Goal: Task Accomplishment & Management: Use online tool/utility

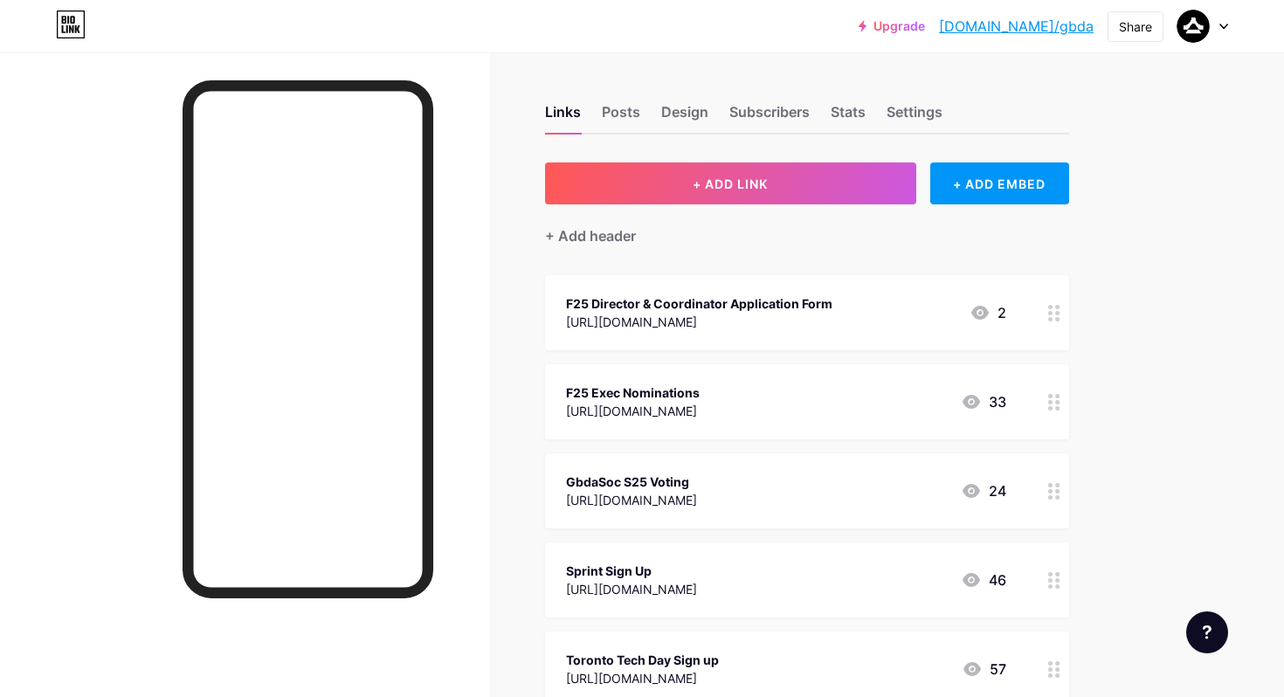
scroll to position [45, 0]
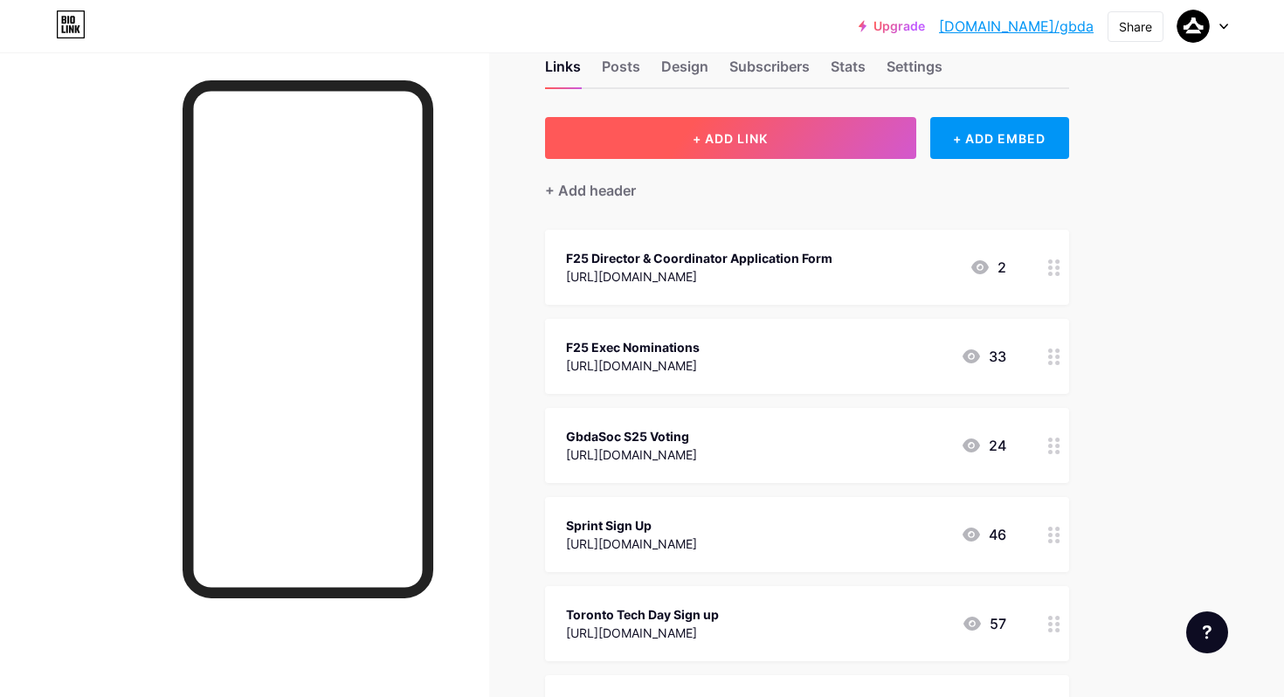
click at [827, 138] on button "+ ADD LINK" at bounding box center [730, 138] width 371 height 42
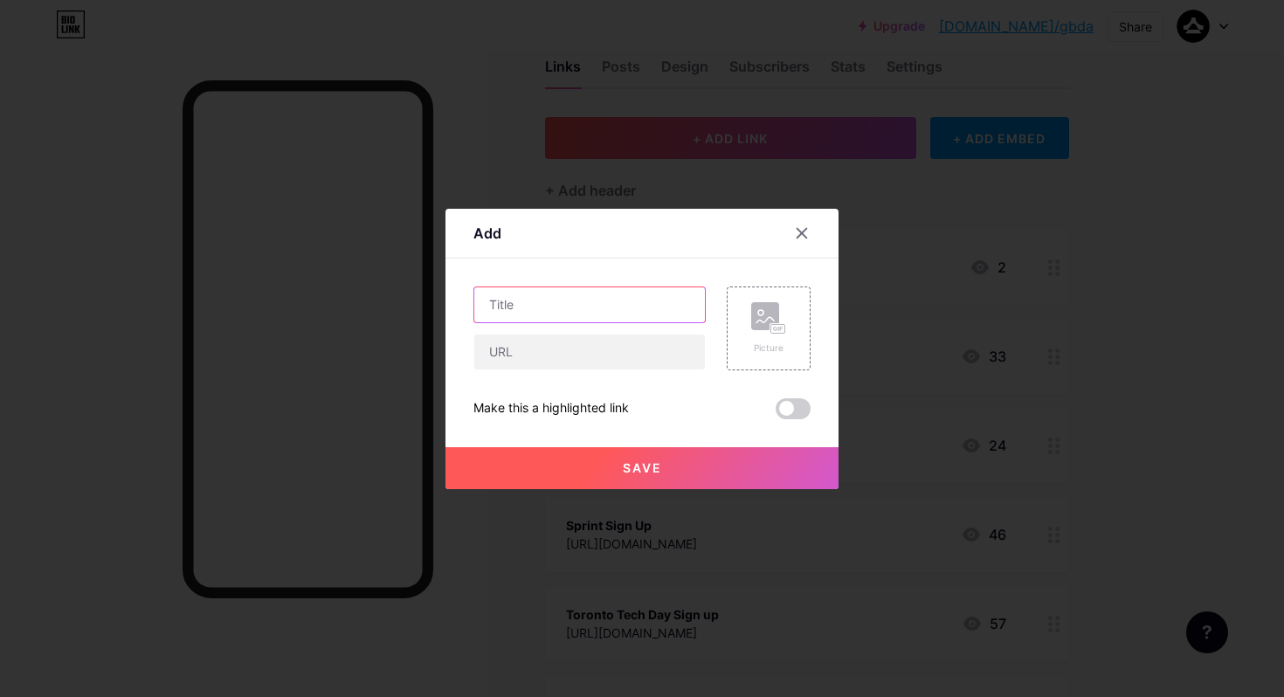
click at [602, 302] on input "text" at bounding box center [589, 304] width 231 height 35
type input "GBDA Social RSVP"
click at [535, 355] on input "text" at bounding box center [589, 351] width 231 height 35
paste input "[URL][DOMAIN_NAME]"
type input "[URL][DOMAIN_NAME]"
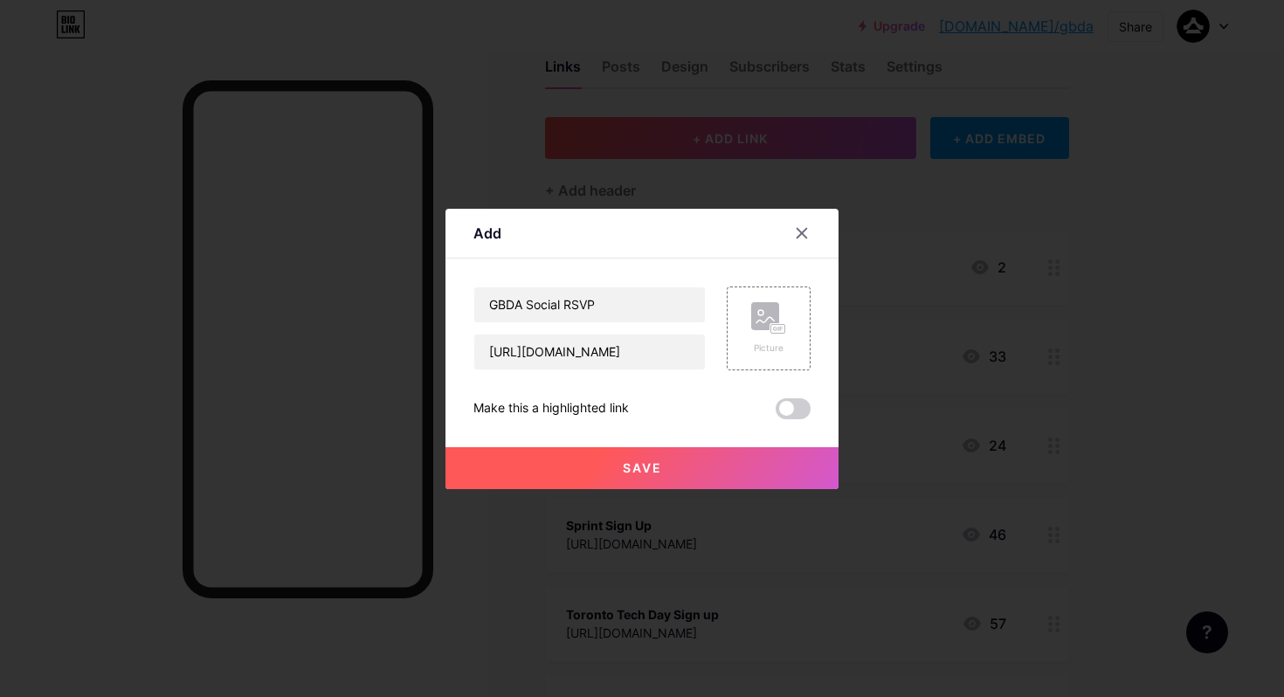
click at [701, 386] on div "GBDA Social RSVP [URL][DOMAIN_NAME] Picture Make this a highlighted link Save" at bounding box center [641, 352] width 337 height 133
click at [796, 403] on span at bounding box center [792, 408] width 35 height 21
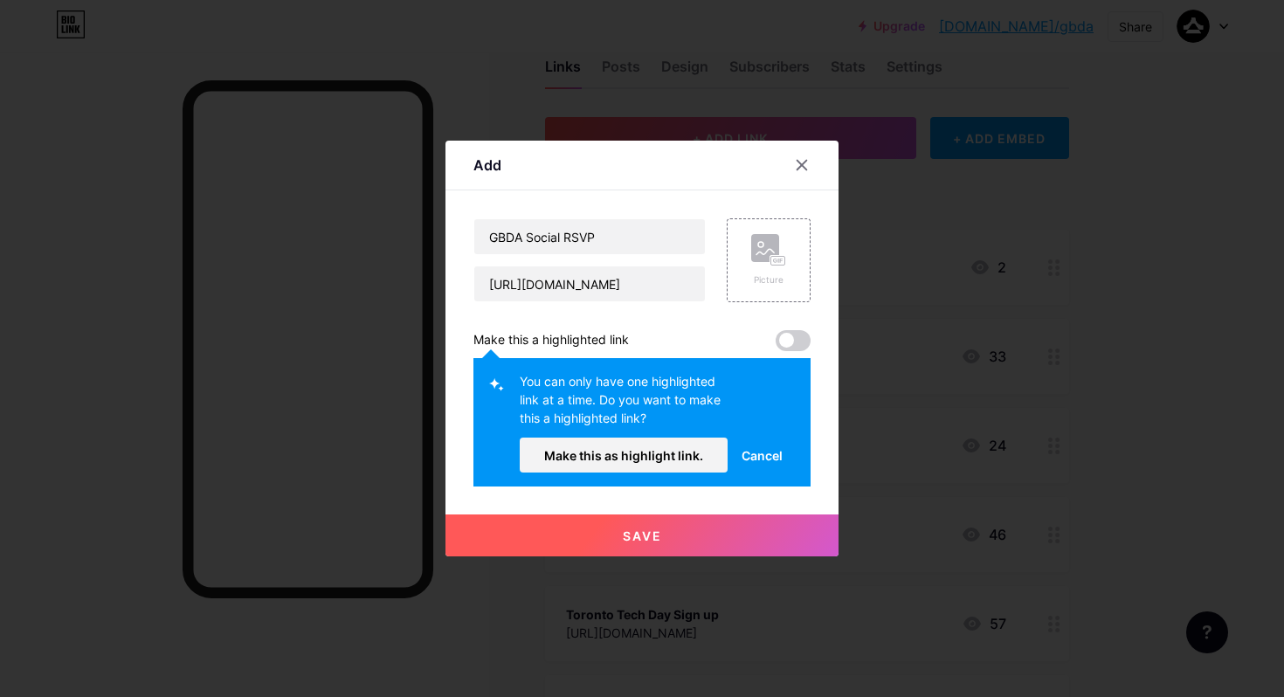
click at [770, 455] on span "Cancel" at bounding box center [761, 455] width 41 height 18
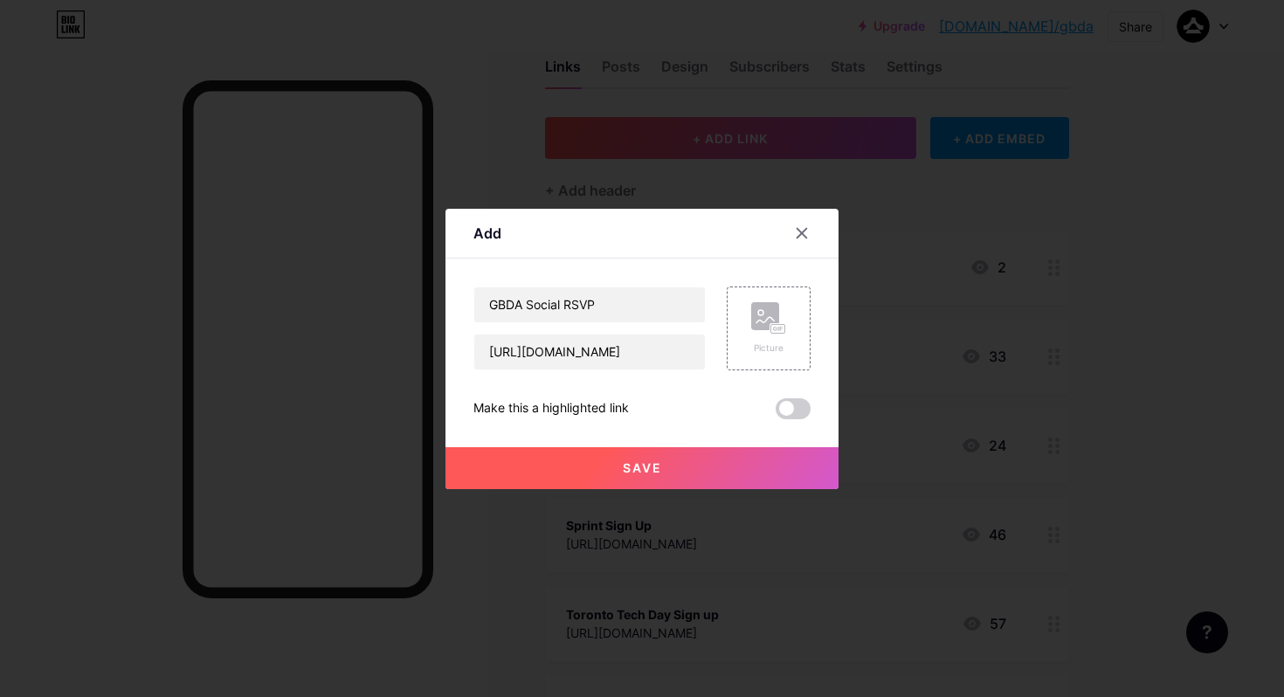
click at [684, 457] on button "Save" at bounding box center [641, 468] width 393 height 42
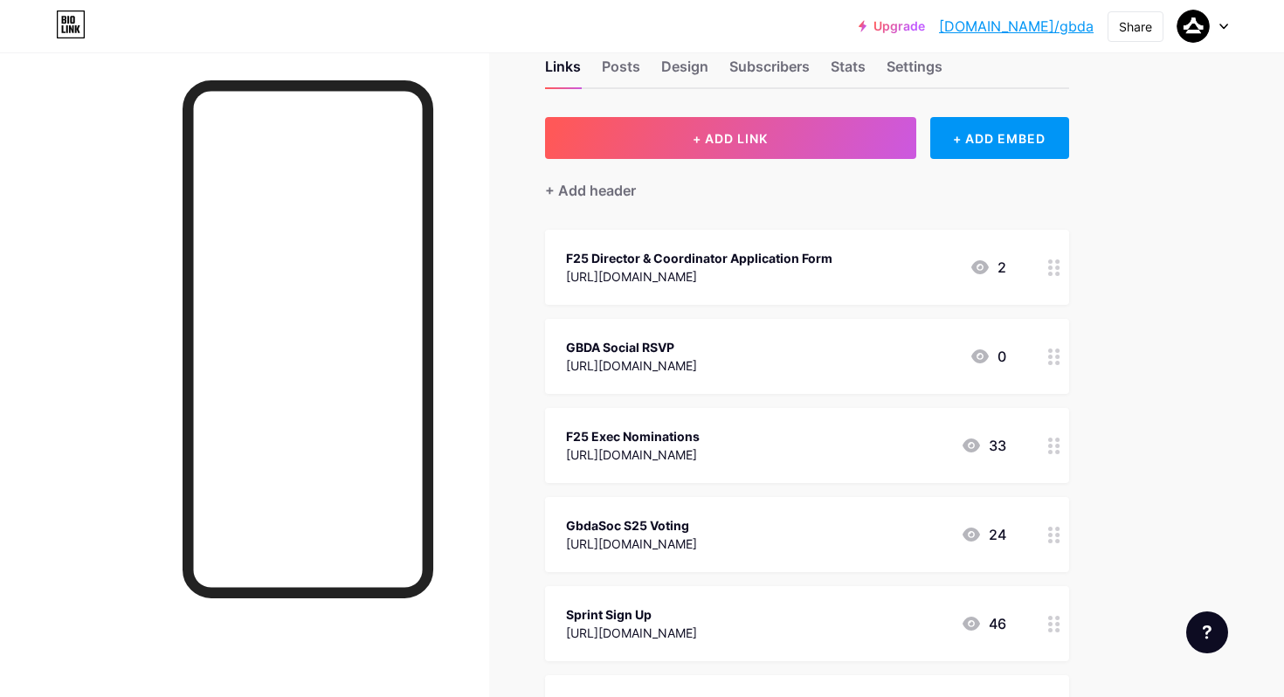
click at [978, 355] on icon at bounding box center [979, 356] width 17 height 14
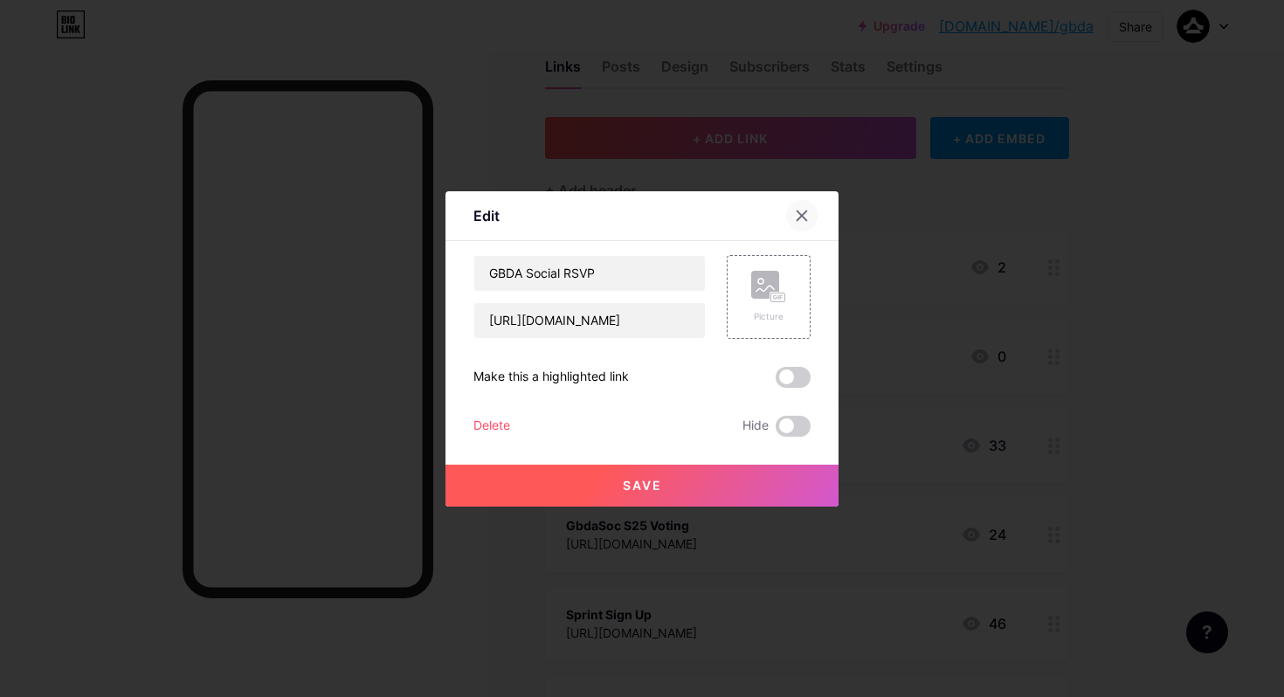
click at [803, 210] on icon at bounding box center [802, 216] width 14 height 14
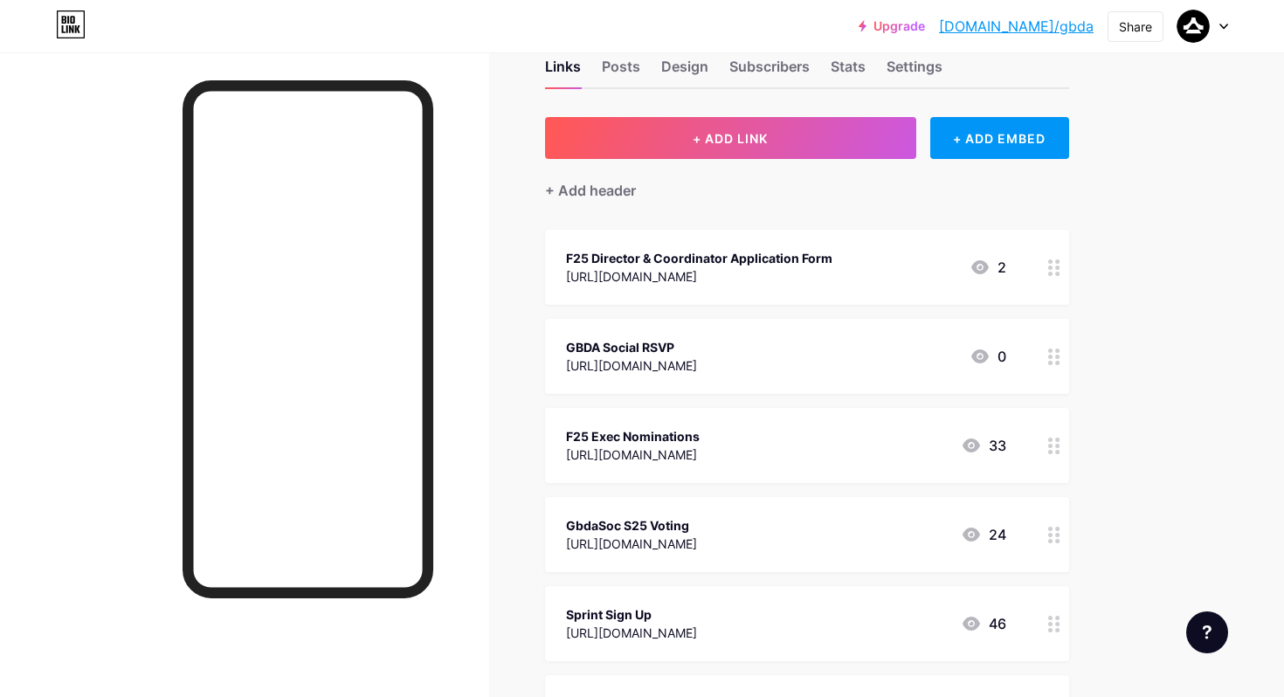
click at [1059, 357] on icon at bounding box center [1054, 356] width 12 height 17
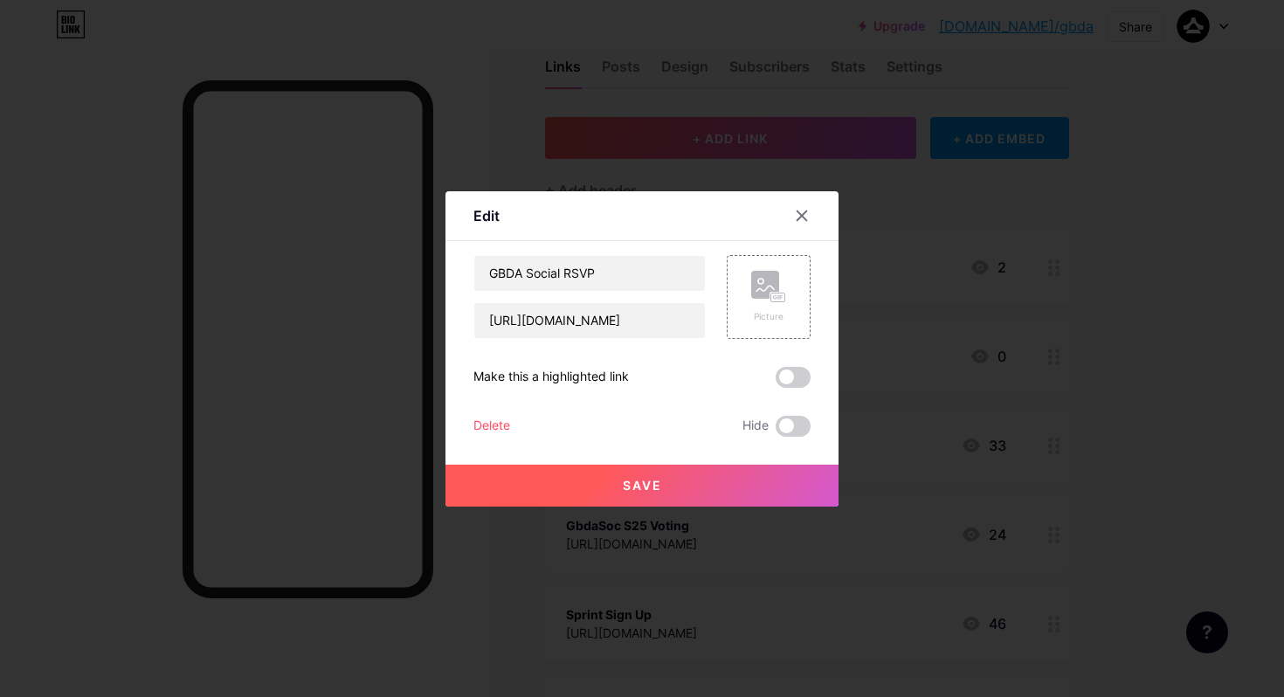
click at [503, 426] on div "Delete" at bounding box center [491, 426] width 37 height 21
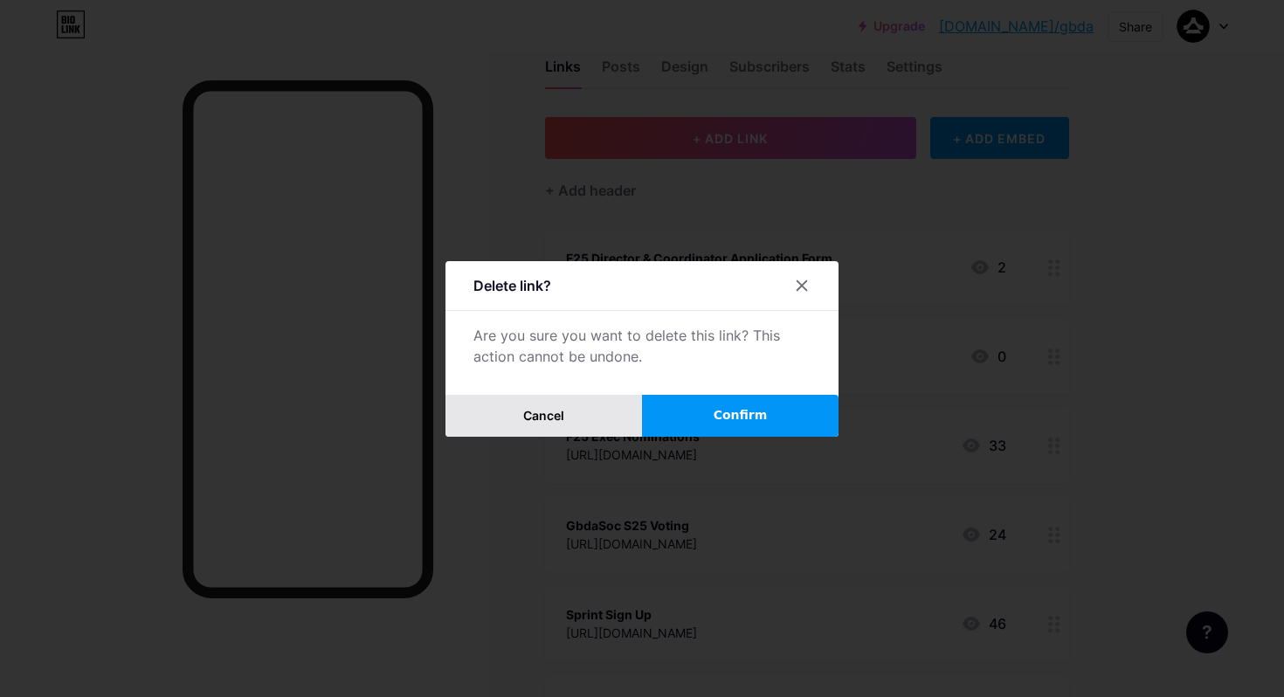
click at [548, 413] on span "Cancel" at bounding box center [543, 415] width 41 height 15
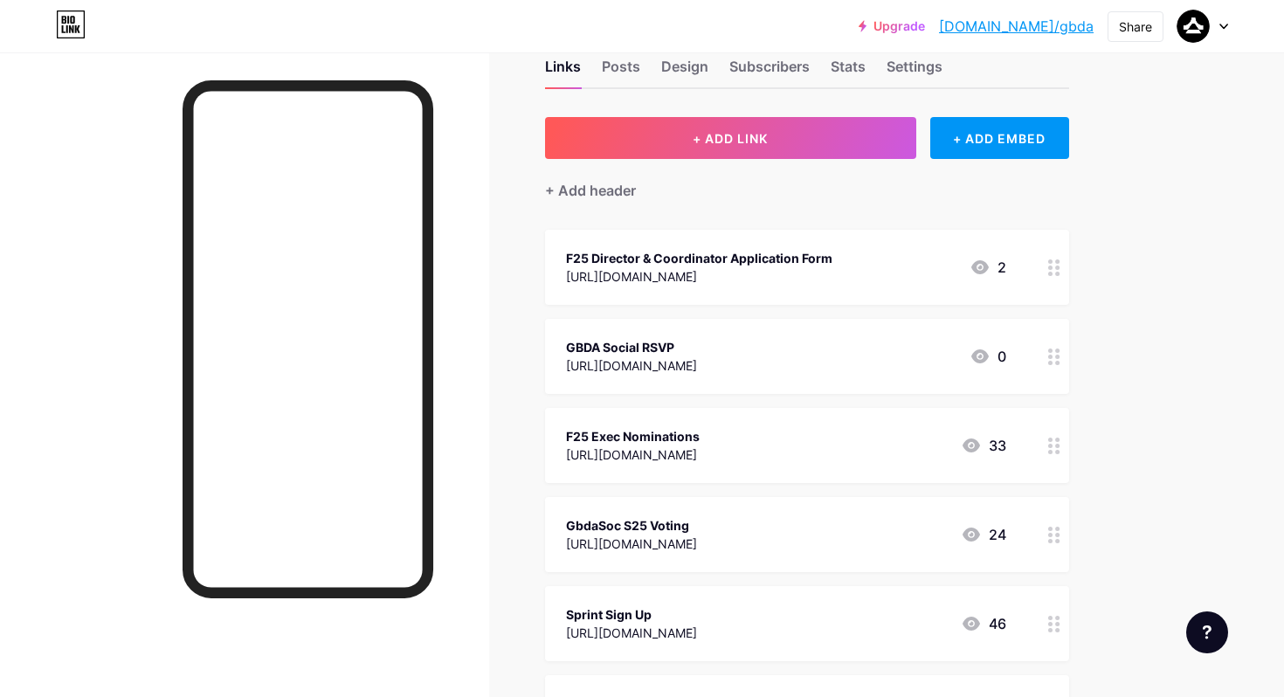
click at [934, 355] on div "GBDA Social RSVP [URL][DOMAIN_NAME] 0" at bounding box center [786, 356] width 440 height 40
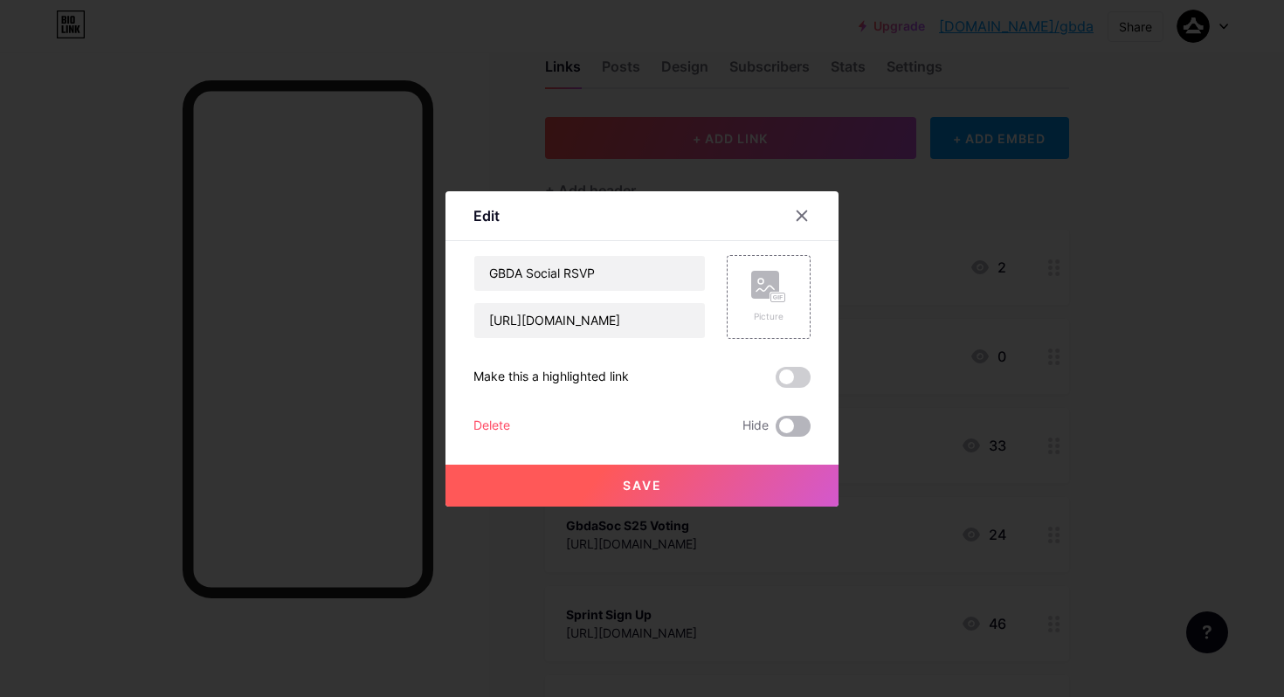
click at [782, 431] on span at bounding box center [792, 426] width 35 height 21
click at [775, 431] on input "checkbox" at bounding box center [775, 431] width 0 height 0
click at [762, 483] on button "Save" at bounding box center [641, 486] width 393 height 42
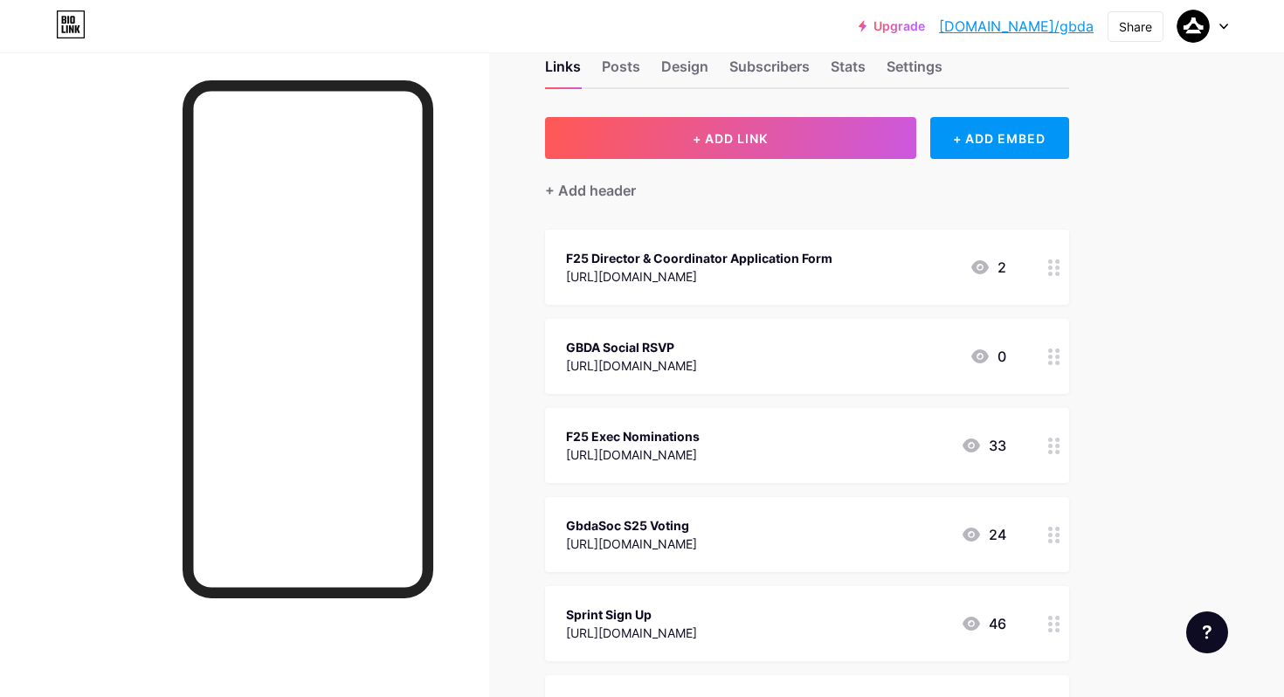
scroll to position [0, 0]
